Goal: Information Seeking & Learning: Find specific fact

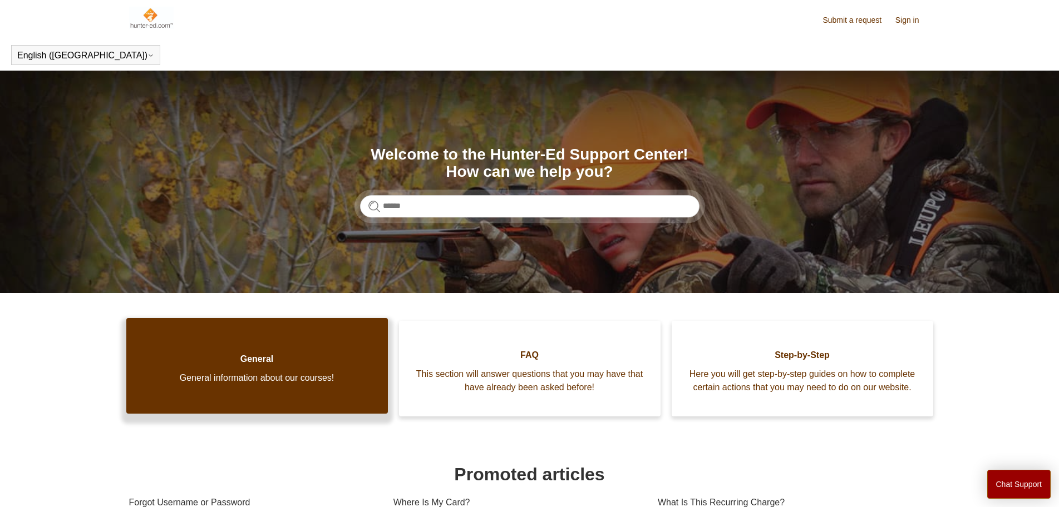
click at [177, 396] on link "General General information about our courses!" at bounding box center [256, 366] width 261 height 96
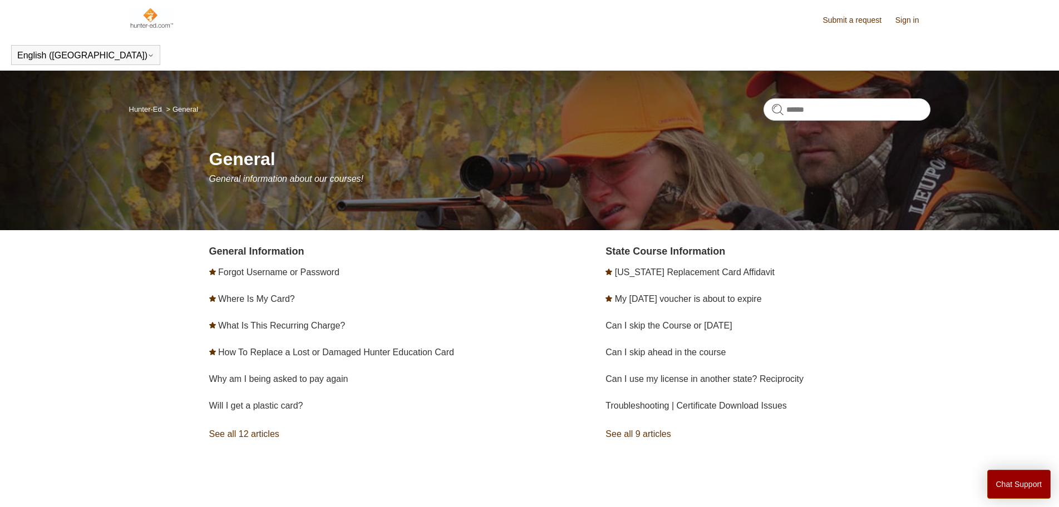
click at [242, 434] on link "See all 12 articles" at bounding box center [371, 434] width 324 height 30
click at [138, 17] on img at bounding box center [151, 18] width 45 height 22
click at [155, 16] on img at bounding box center [151, 18] width 45 height 22
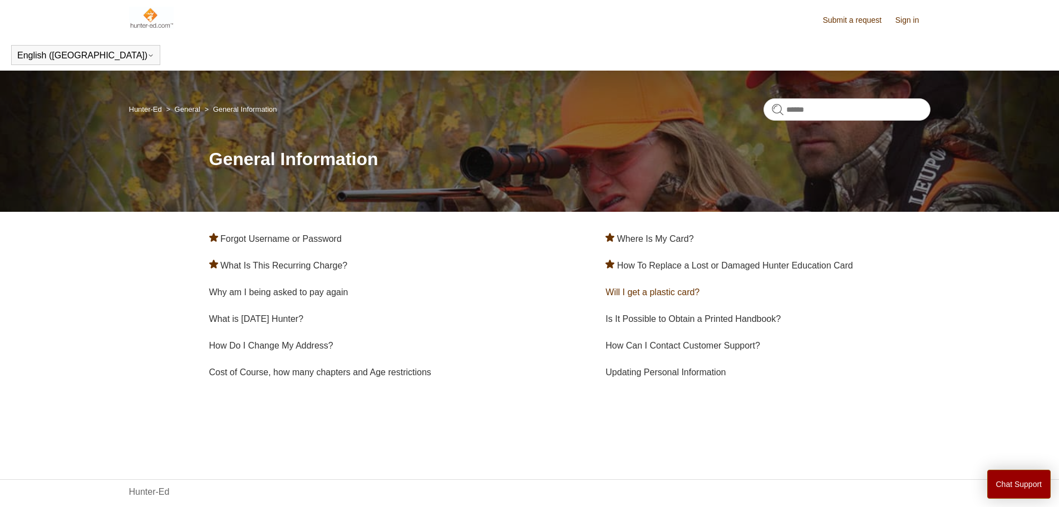
click at [658, 294] on link "Will I get a plastic card?" at bounding box center [652, 292] width 94 height 9
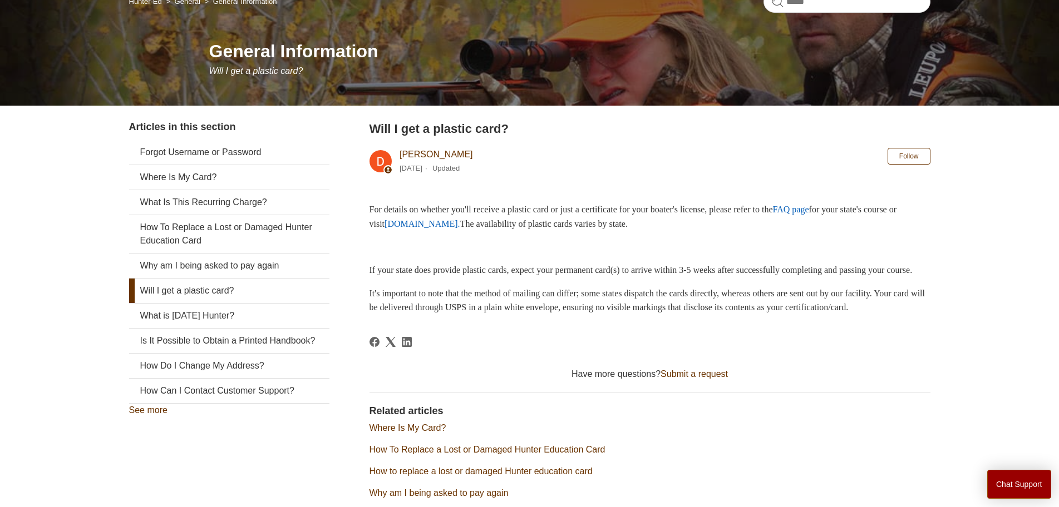
scroll to position [111, 0]
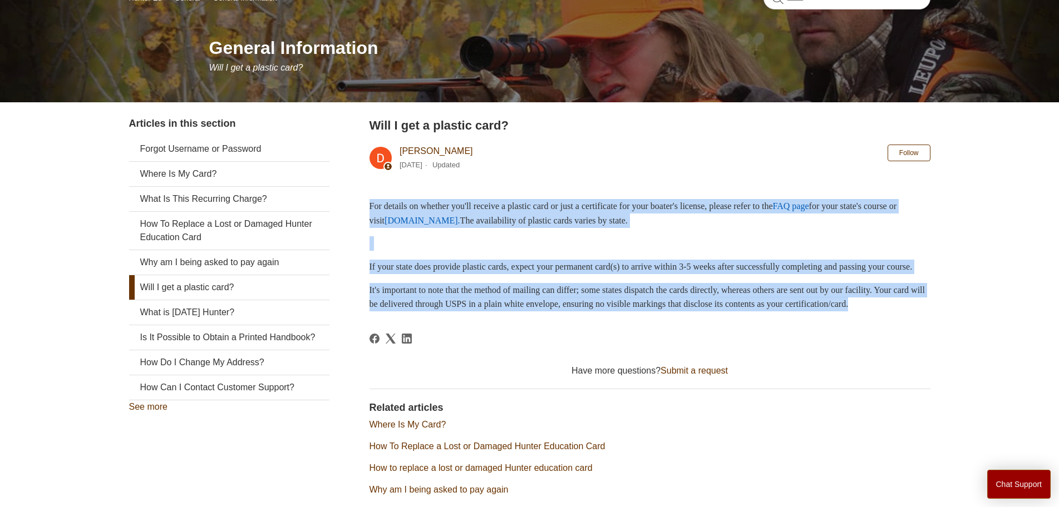
drag, startPoint x: 363, startPoint y: 205, endPoint x: 455, endPoint y: 327, distance: 153.3
click at [455, 327] on div "Articles in this section Forgot Username or Password Where Is My Card? What Is …" at bounding box center [529, 327] width 801 height 422
click at [557, 312] on p "It's important to note that the method of mailing can differ; some states dispa…" at bounding box center [649, 297] width 561 height 28
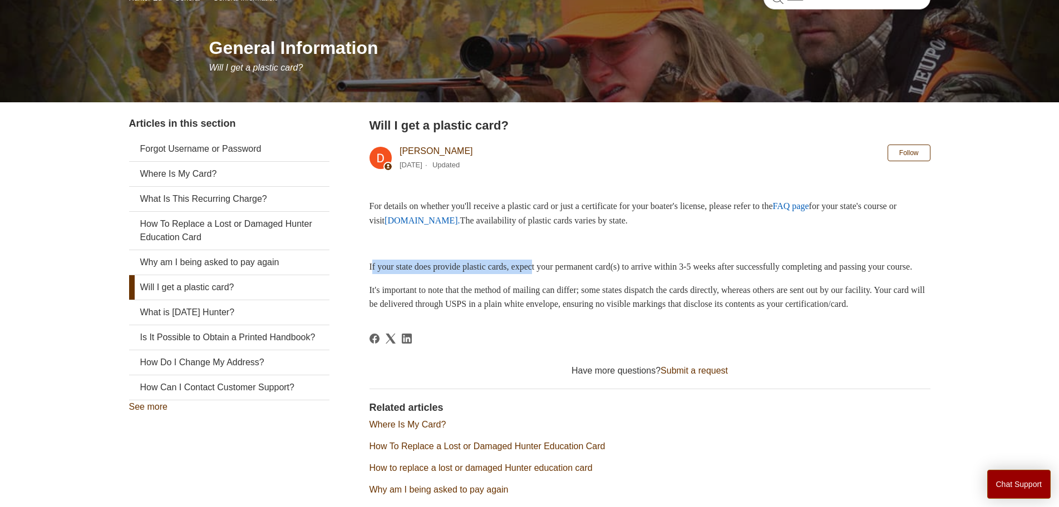
drag, startPoint x: 372, startPoint y: 269, endPoint x: 548, endPoint y: 270, distance: 176.3
click at [548, 270] on p "If your state does provide plastic cards, expect your permanent card(s) to arri…" at bounding box center [649, 267] width 561 height 14
click at [671, 274] on p "If your state does provide plastic cards, expect your permanent card(s) to arri…" at bounding box center [649, 267] width 561 height 14
drag, startPoint x: 558, startPoint y: 210, endPoint x: 448, endPoint y: 200, distance: 110.5
click at [448, 200] on p "For details on whether you'll receive a plastic card or just a certificate for …" at bounding box center [649, 213] width 561 height 28
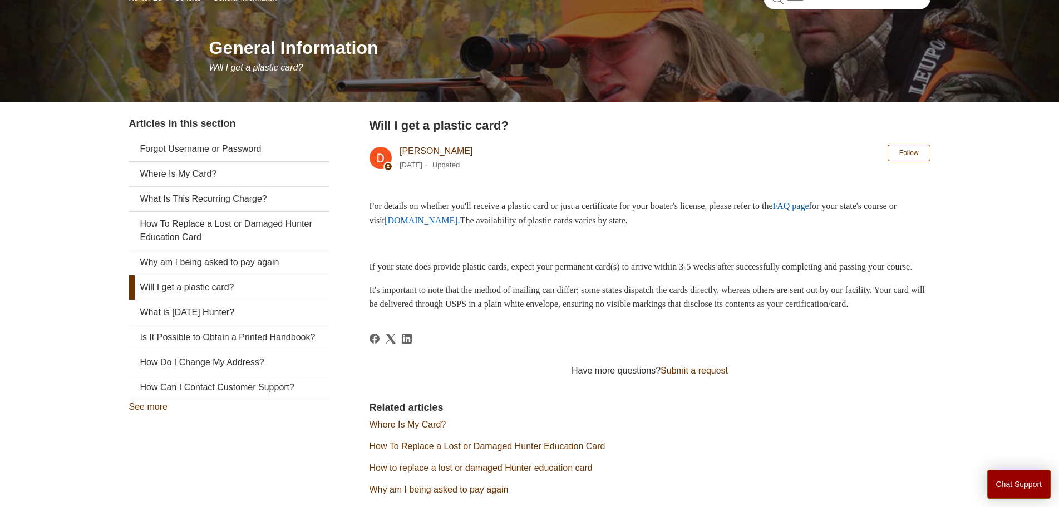
click at [410, 200] on p "For details on whether you'll receive a plastic card or just a certificate for …" at bounding box center [649, 213] width 561 height 28
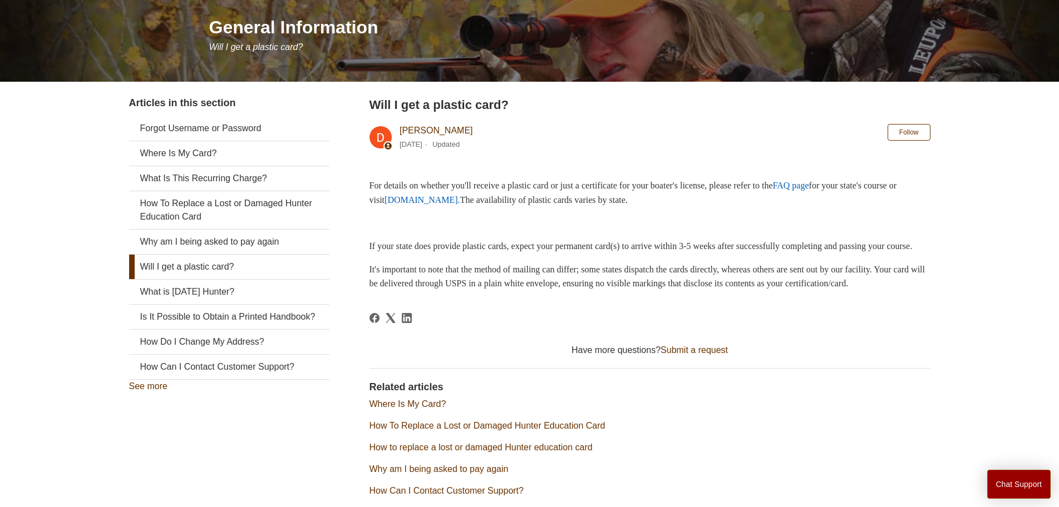
scroll to position [114, 0]
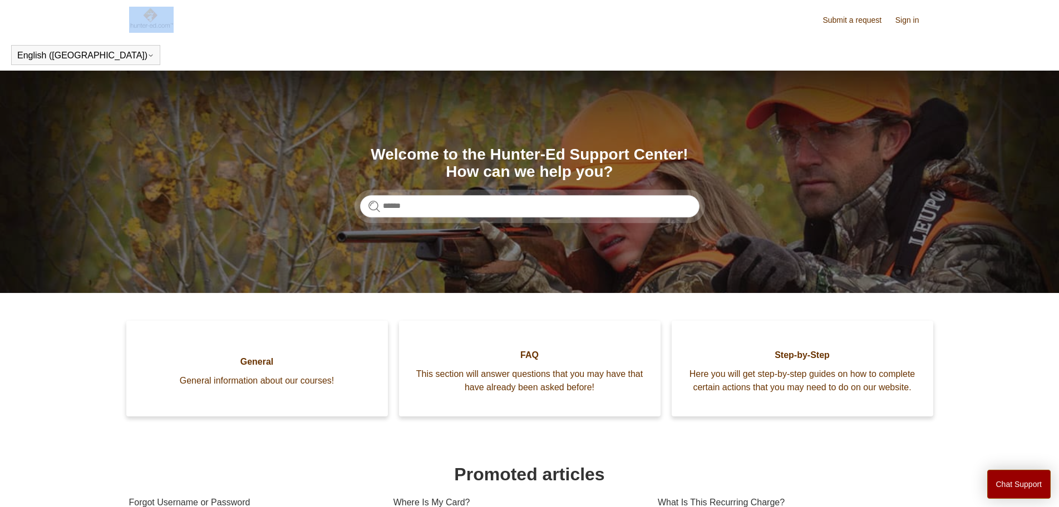
drag, startPoint x: 112, startPoint y: 23, endPoint x: 215, endPoint y: 23, distance: 102.9
click at [215, 23] on div "Submit a request Sign in English ([GEOGRAPHIC_DATA]) Español [DEMOGRAPHIC_DATA]" at bounding box center [529, 35] width 1059 height 71
click at [300, 36] on header "Submit a request Sign in" at bounding box center [529, 19] width 801 height 39
